Goal: Find contact information: Find contact information

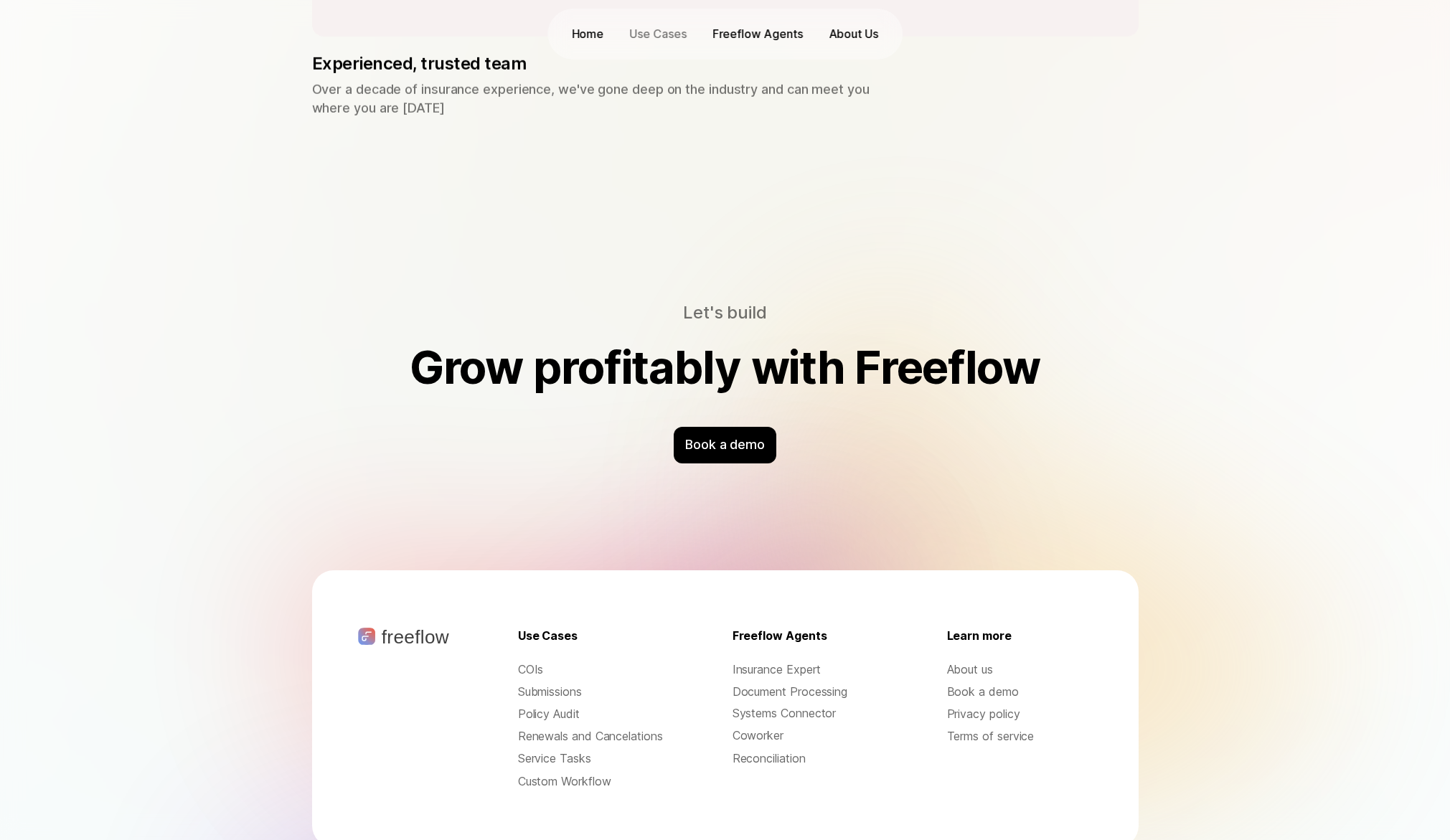
scroll to position [4423, 0]
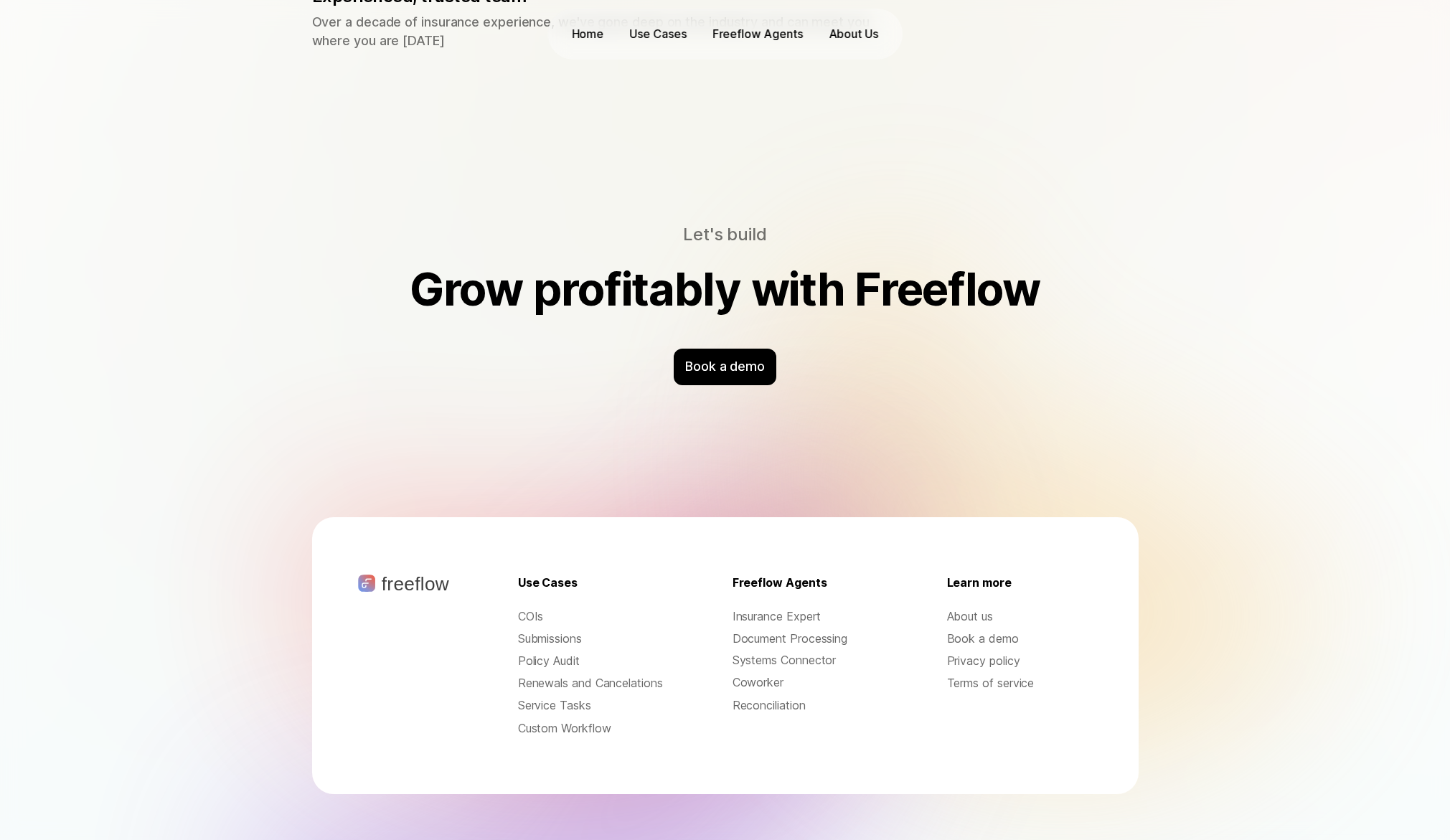
click at [967, 608] on p "About us" at bounding box center [1020, 617] width 146 height 16
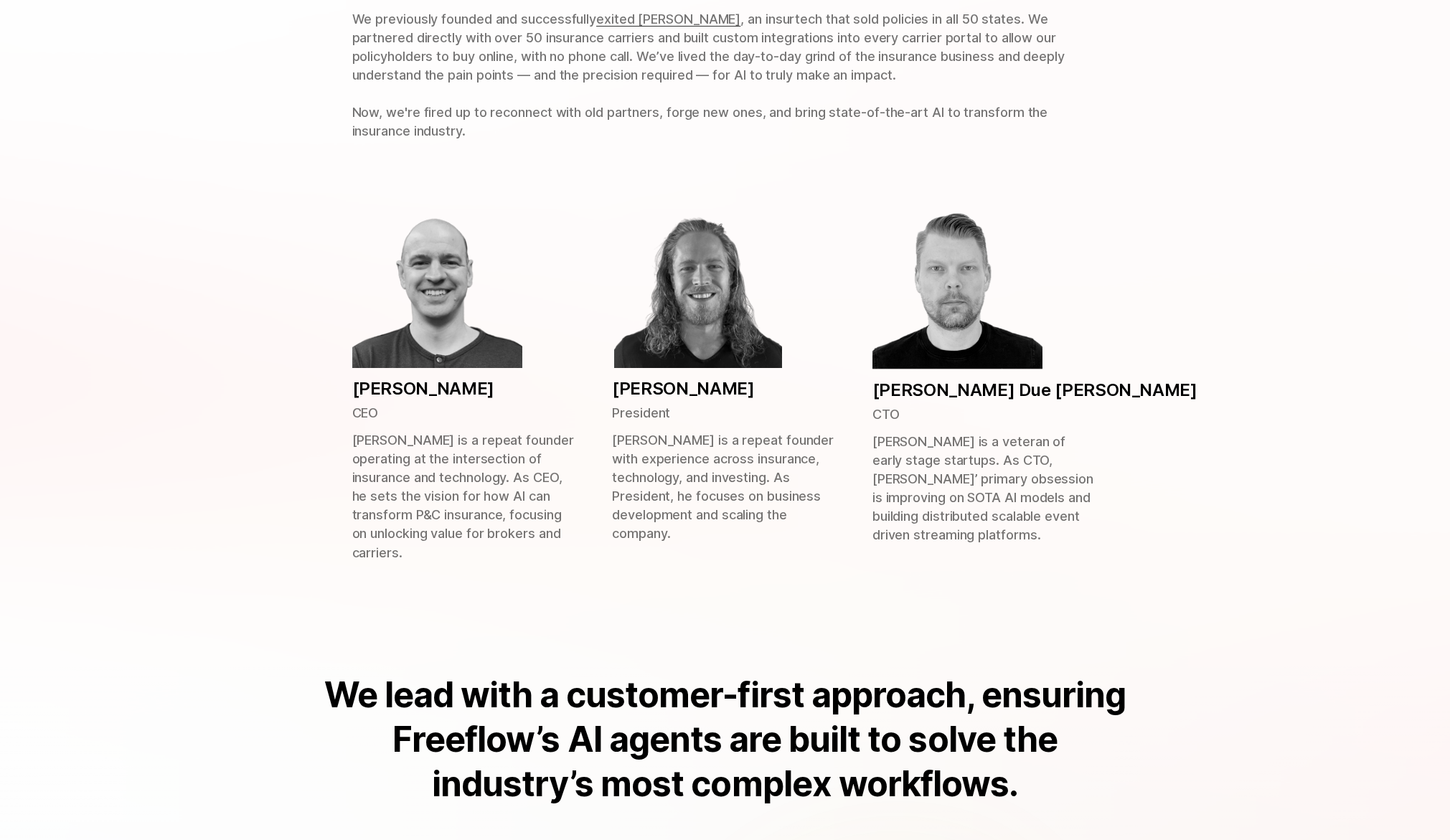
scroll to position [649, 0]
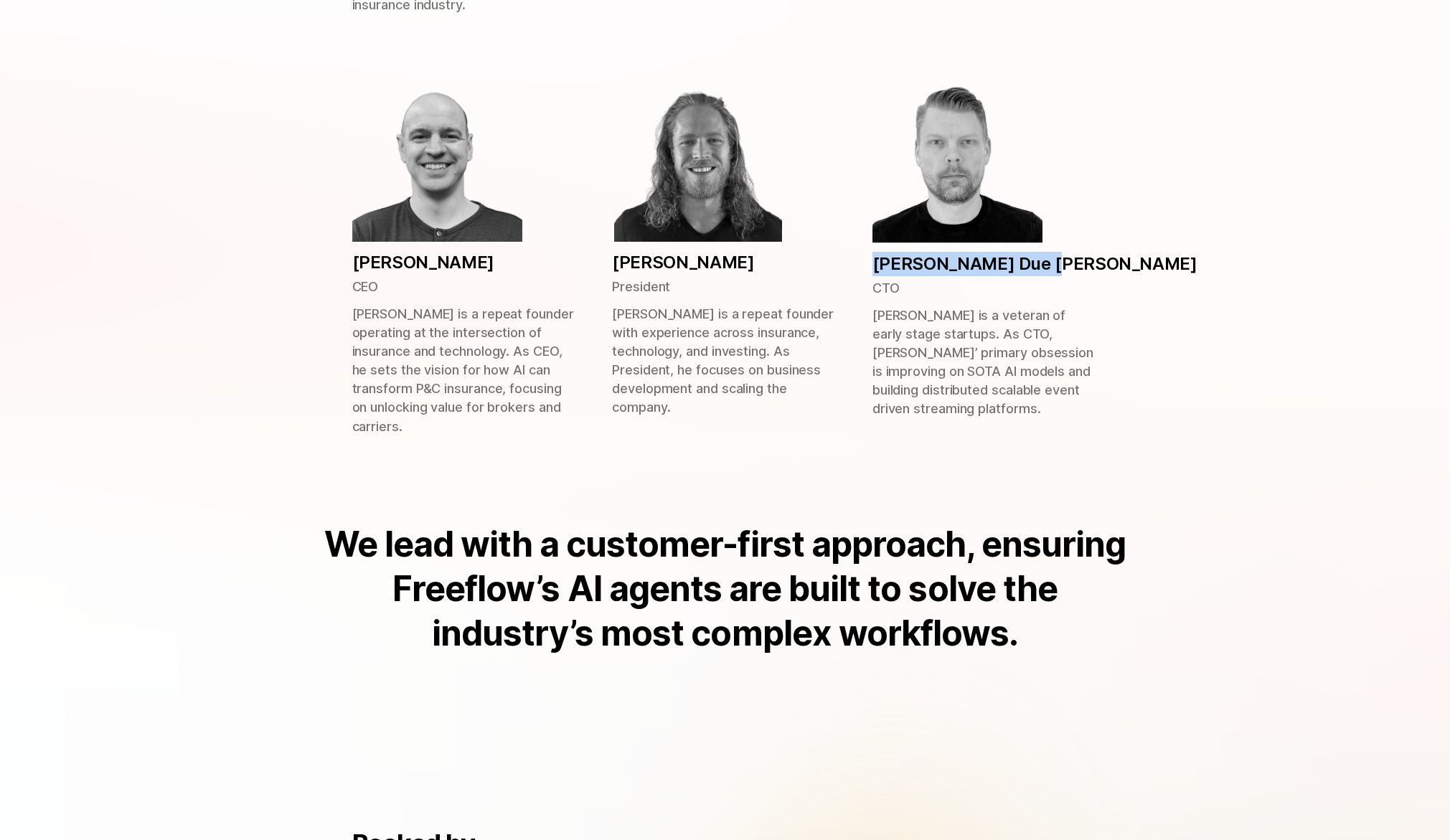
drag, startPoint x: 869, startPoint y: 266, endPoint x: 1070, endPoint y: 258, distance: 201.2
click at [1071, 258] on div "[PERSON_NAME] CEO [PERSON_NAME] is a repeat founder operating at the intersecti…" at bounding box center [725, 253] width 918 height 363
copy p "[PERSON_NAME] Due [PERSON_NAME]"
drag, startPoint x: 611, startPoint y: 264, endPoint x: 719, endPoint y: 267, distance: 108.0
click at [719, 267] on div "[PERSON_NAME] CEO [PERSON_NAME] is a repeat founder operating at the intersecti…" at bounding box center [725, 253] width 918 height 363
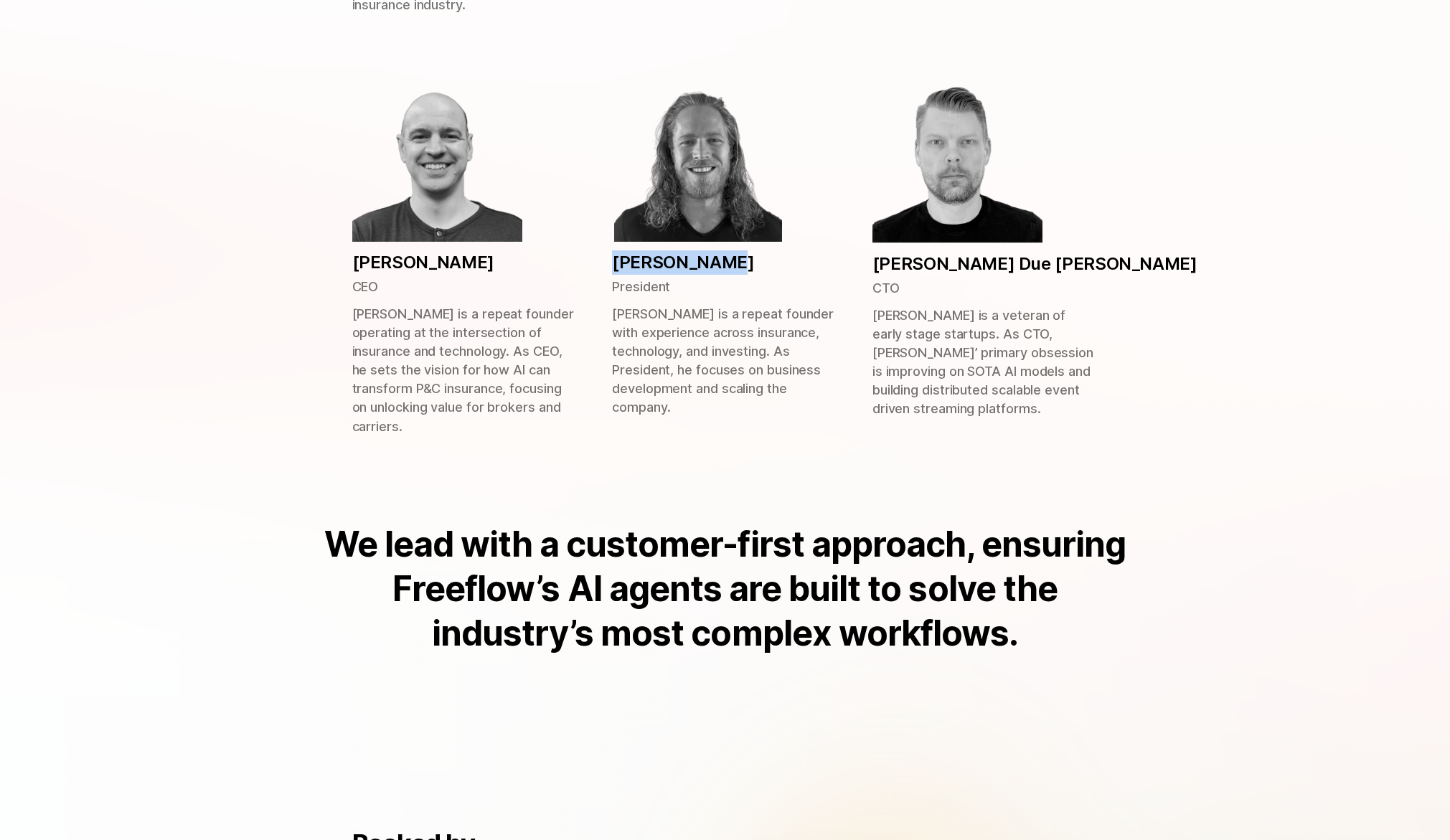
copy p "[PERSON_NAME]"
click at [664, 410] on p "[PERSON_NAME] is a repeat founder with experience across insurance, technology,…" at bounding box center [725, 360] width 226 height 112
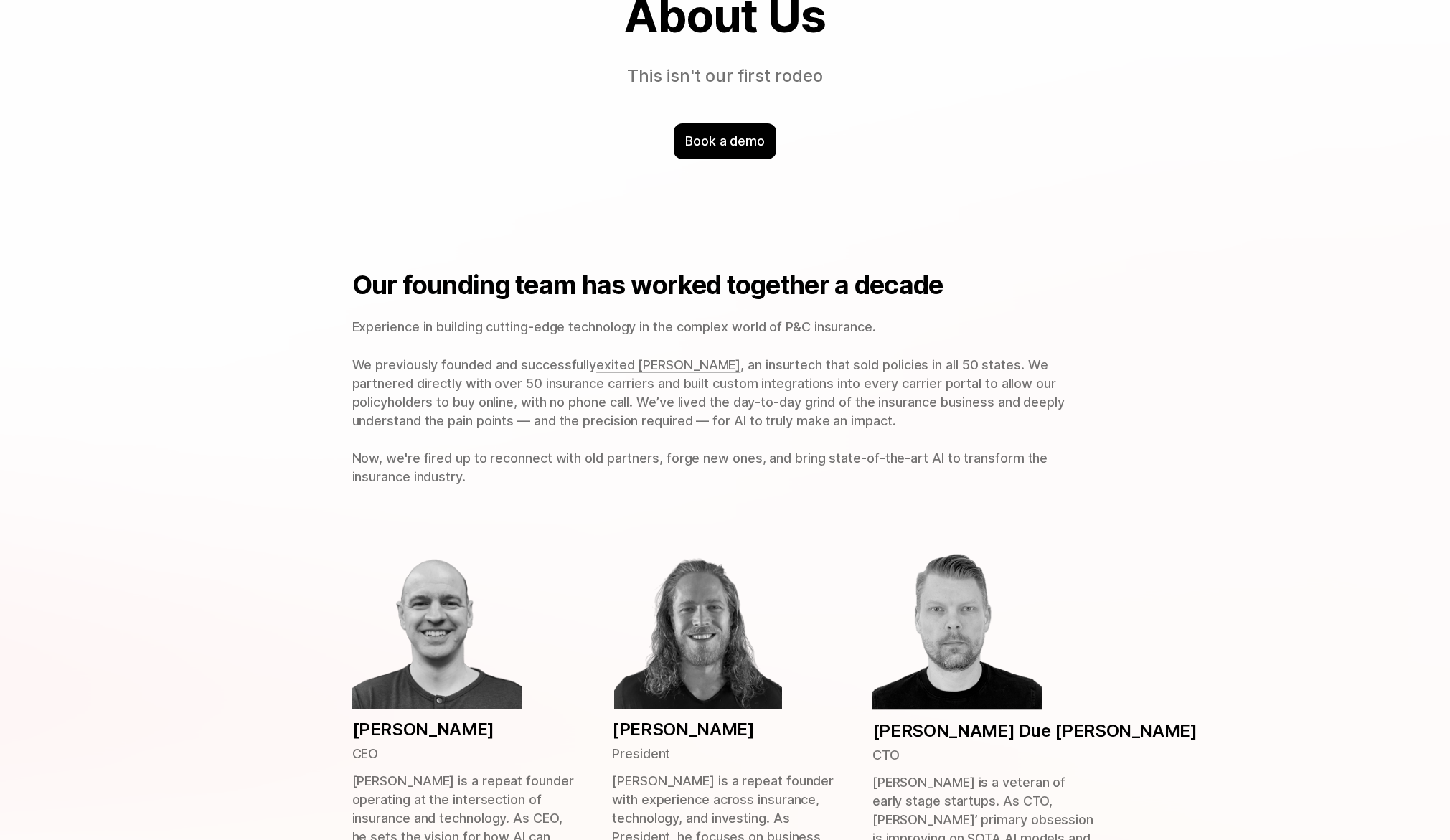
scroll to position [0, 0]
